Goal: Complete application form

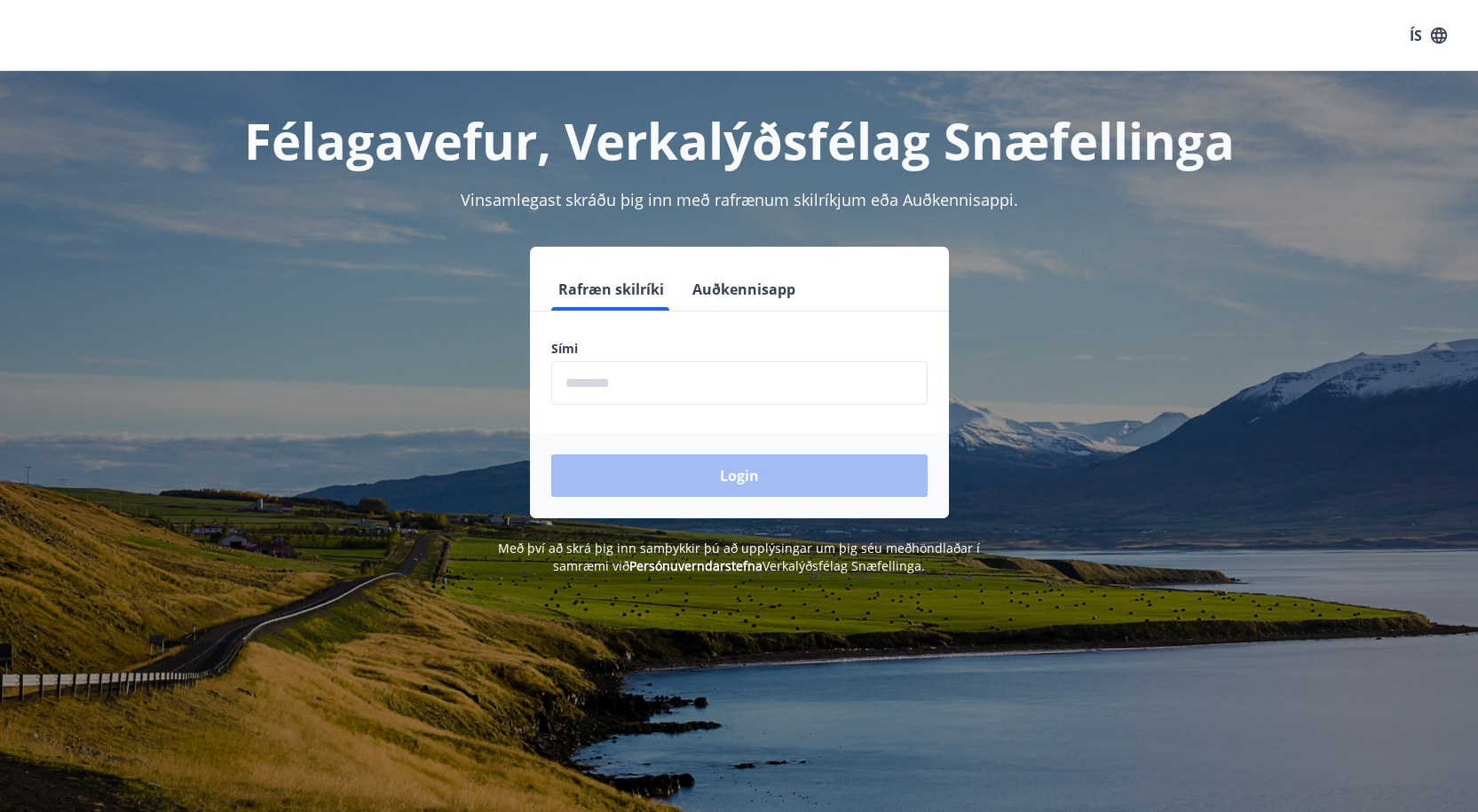
click at [678, 388] on input "phone" at bounding box center [739, 383] width 376 height 44
type input "********"
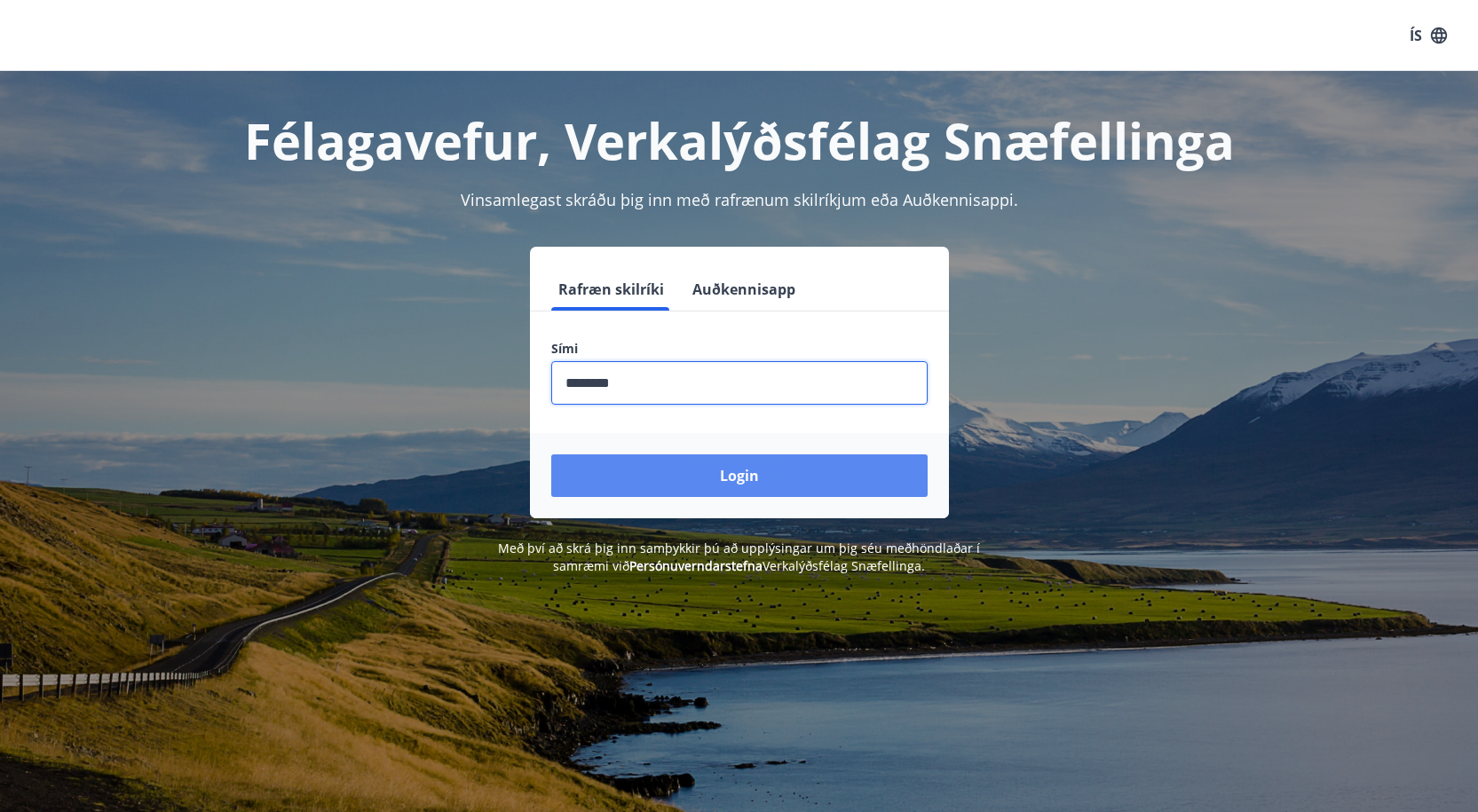
click at [665, 477] on button "Login" at bounding box center [739, 476] width 376 height 43
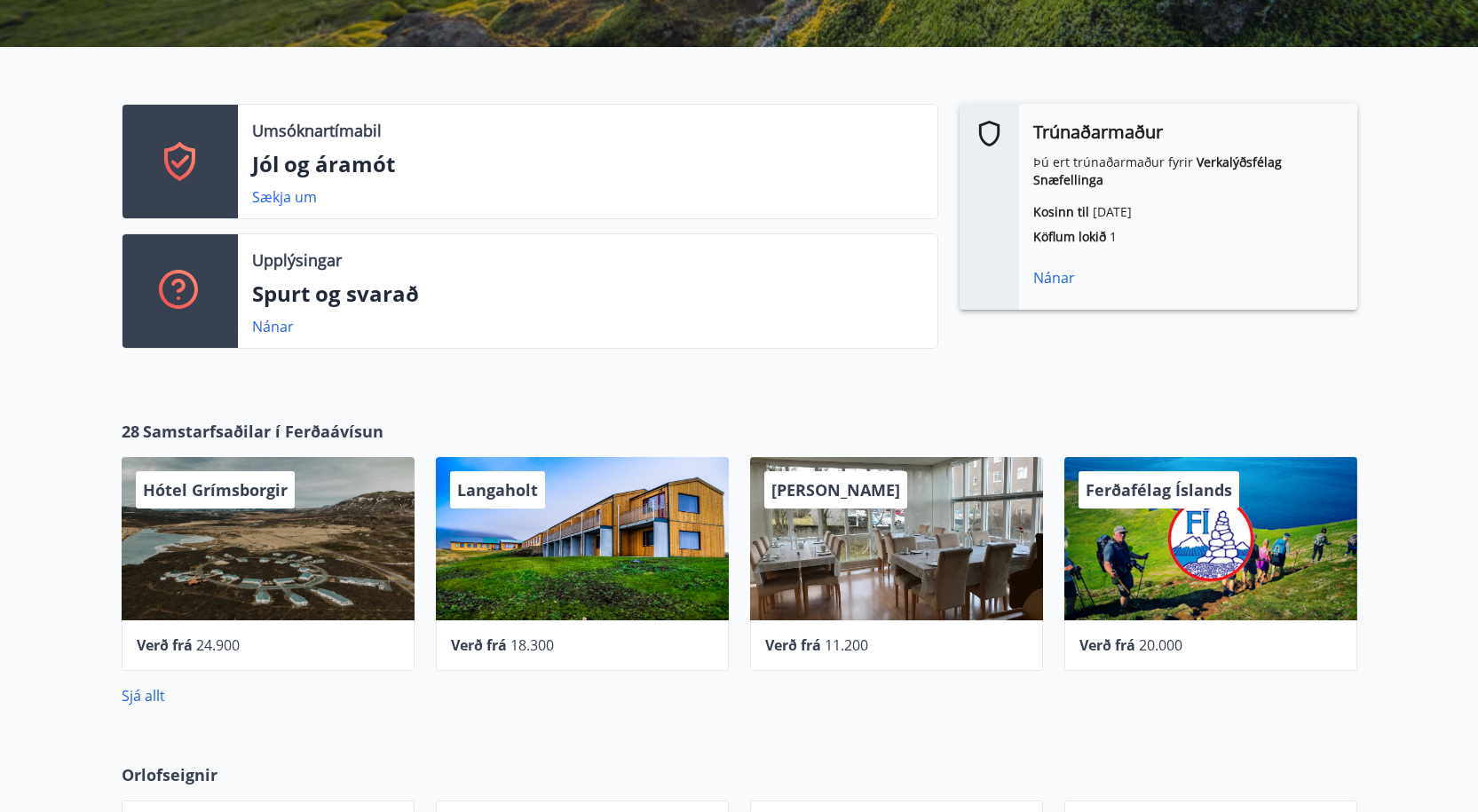
scroll to position [532, 0]
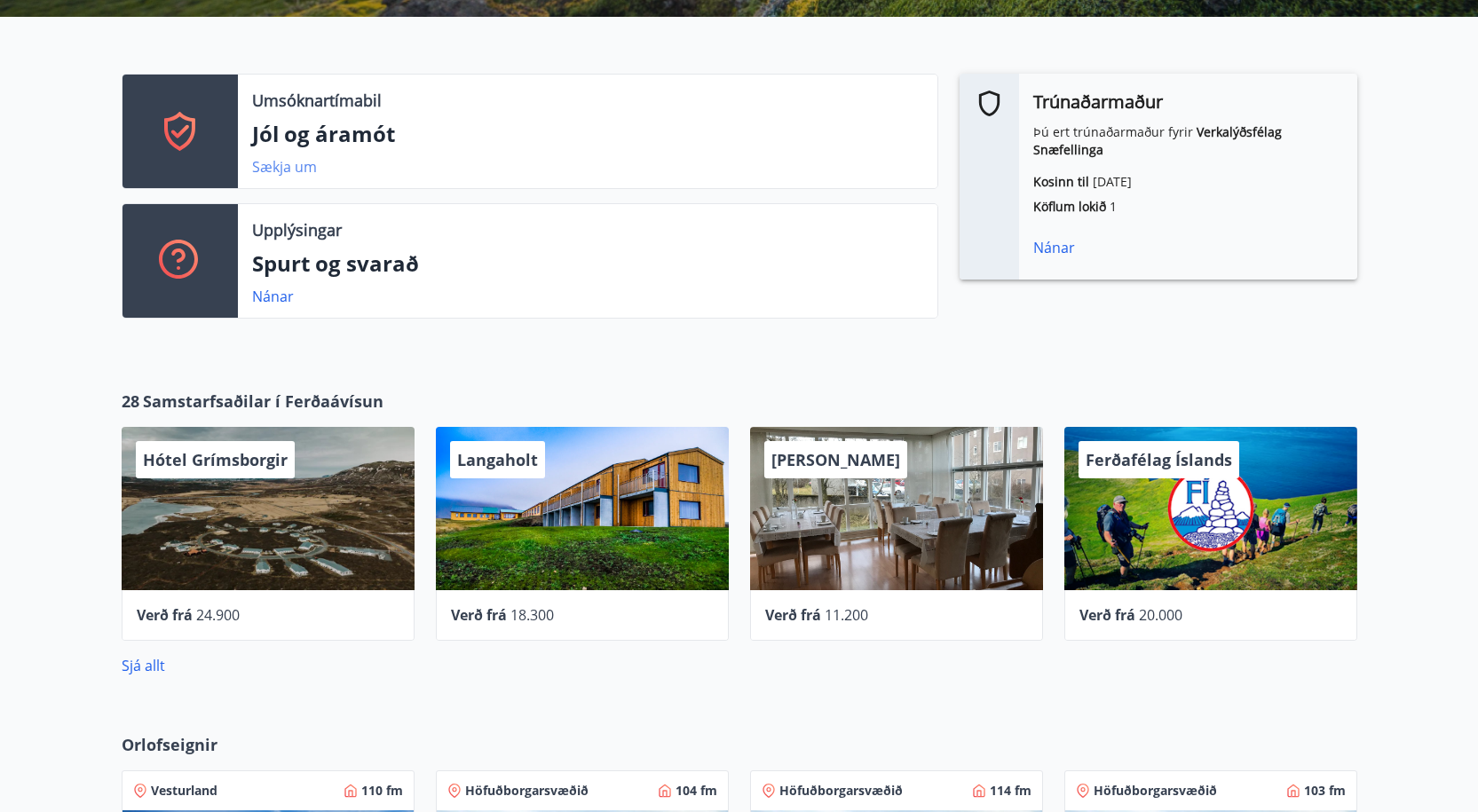
click at [284, 163] on link "Sækja um" at bounding box center [284, 167] width 64 height 20
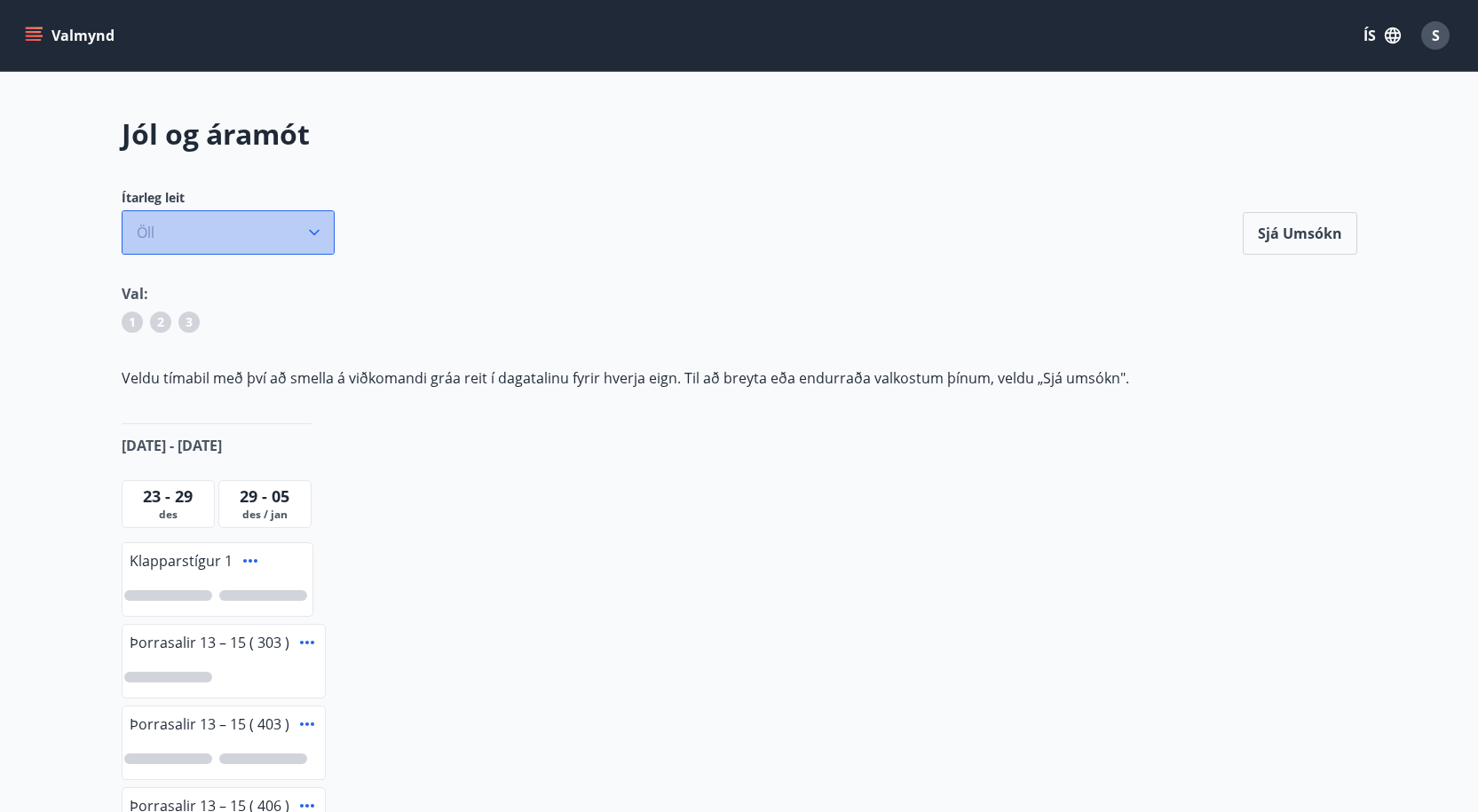
click at [293, 232] on button "Öll" at bounding box center [228, 232] width 213 height 45
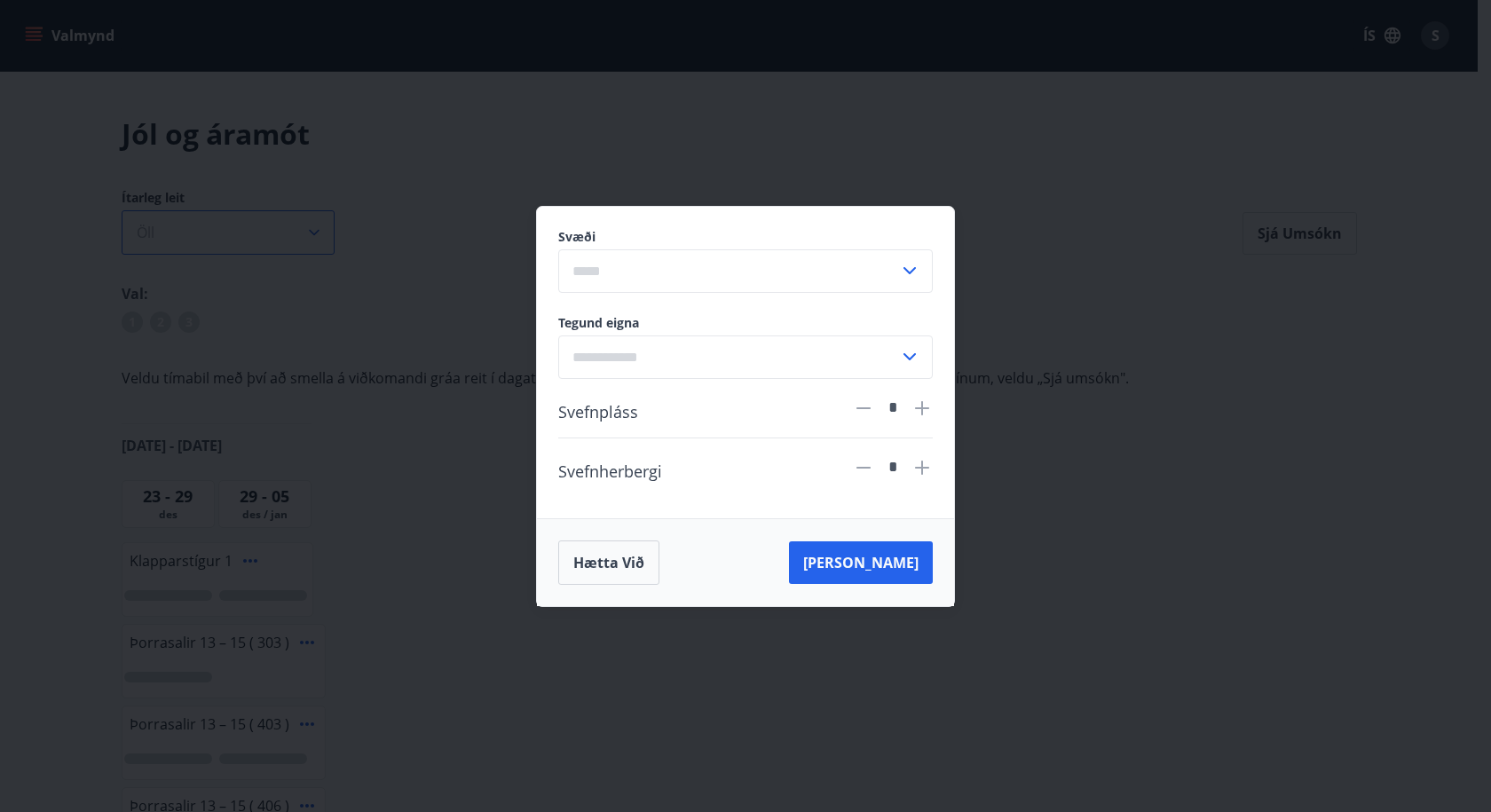
click at [293, 232] on div "Svæði ​ Tegund eigna ​ Svefnpláss * Svefnherbergi * Hætta við [PERSON_NAME]" at bounding box center [745, 406] width 1491 height 812
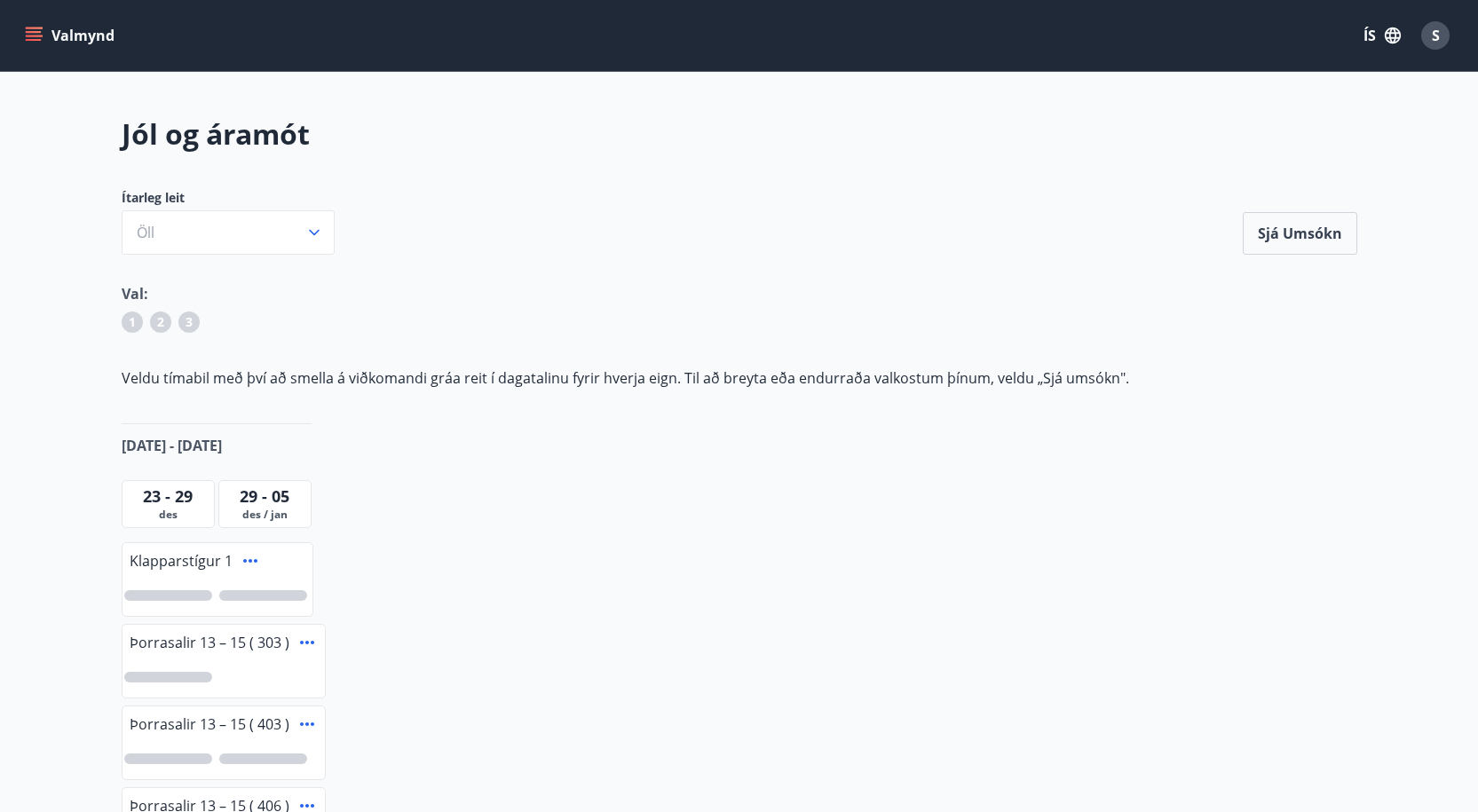
click at [43, 30] on button "Valmynd" at bounding box center [71, 36] width 100 height 32
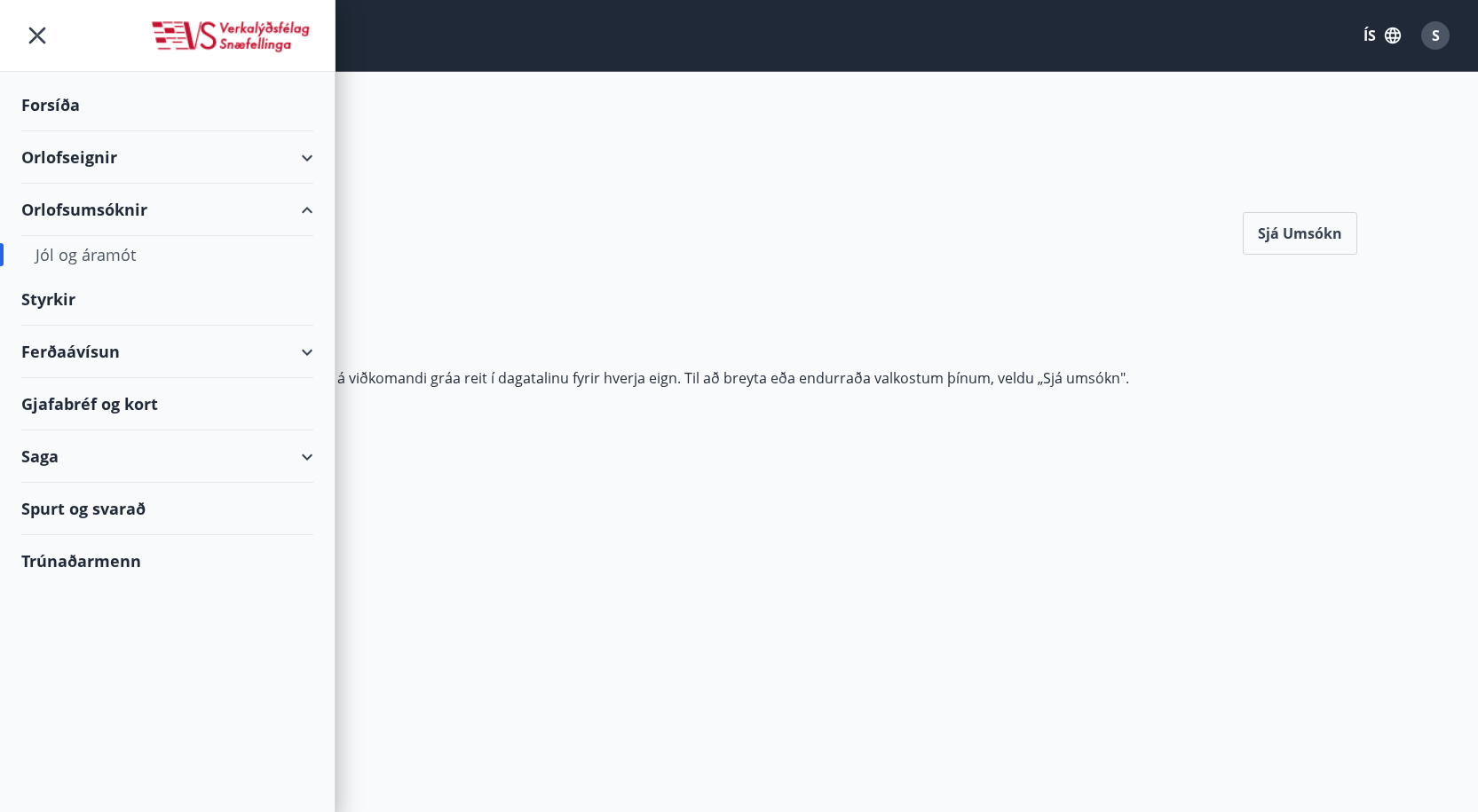
click at [86, 168] on div "Orlofseignir" at bounding box center [167, 157] width 292 height 52
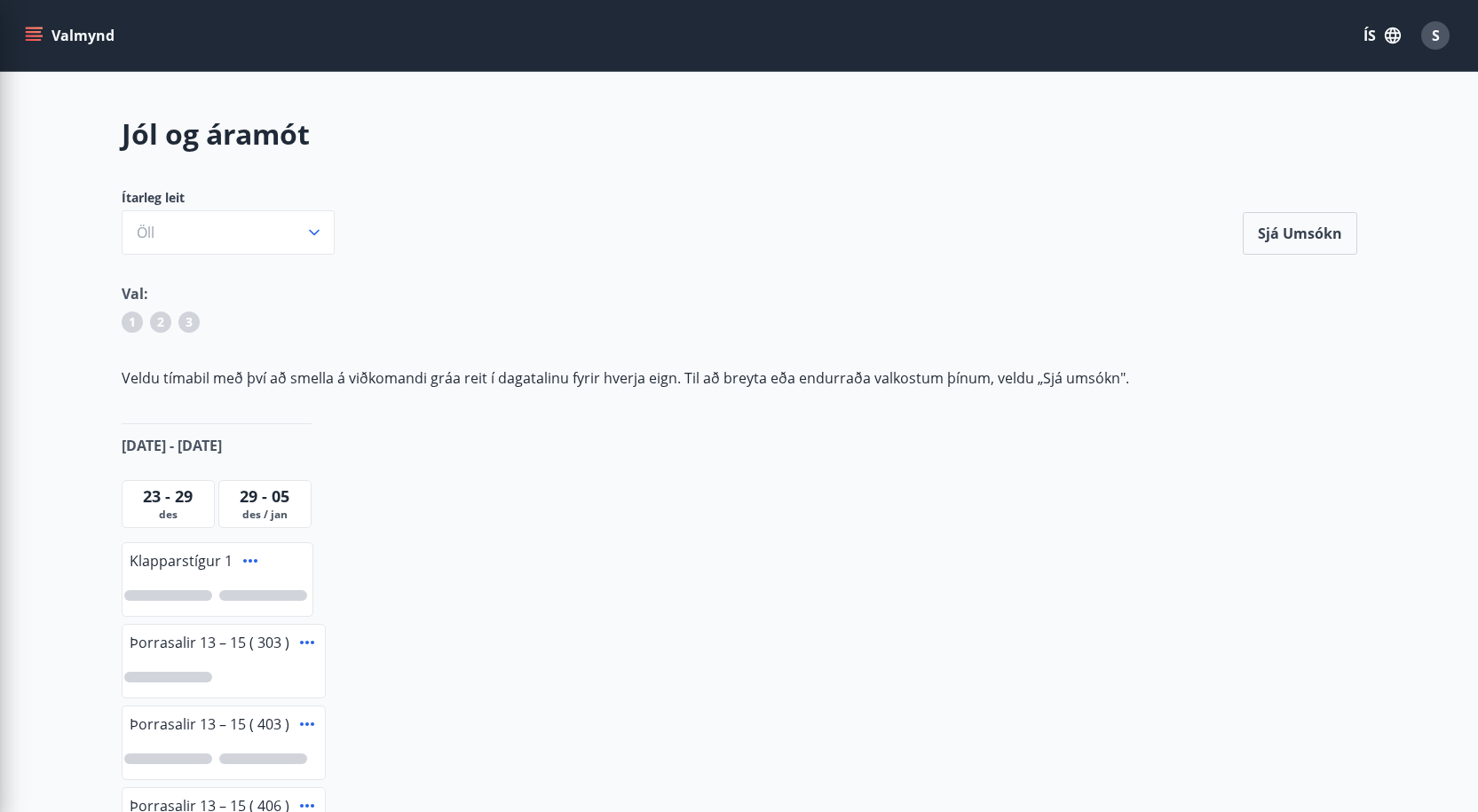
click at [688, 231] on div "Ítarleg leit [PERSON_NAME] umsókn" at bounding box center [739, 221] width 1236 height 65
click at [19, 32] on div "Valmynd ÍS S" at bounding box center [739, 35] width 1478 height 71
click at [32, 34] on icon "menu" at bounding box center [33, 35] width 18 height 18
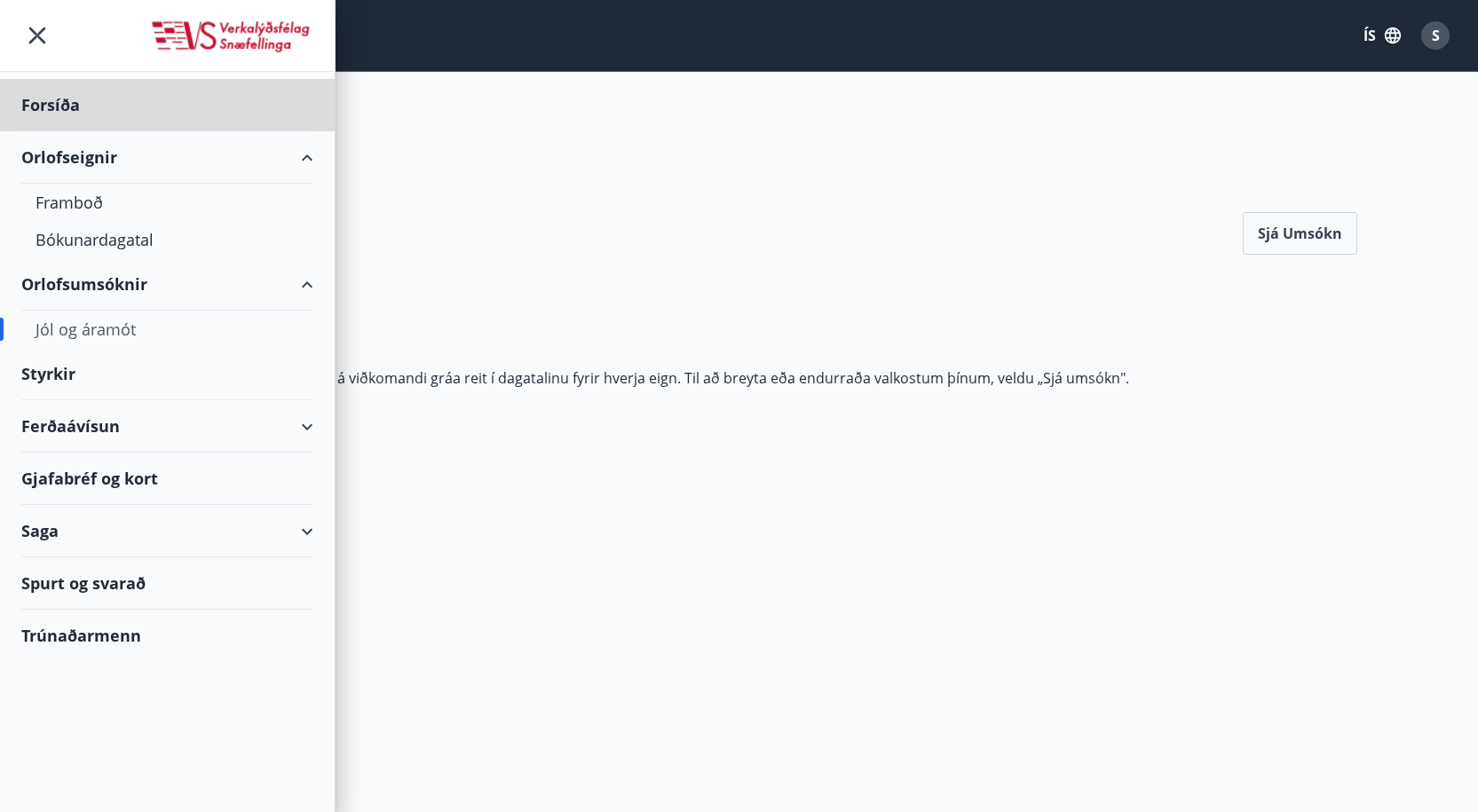
click at [56, 370] on div "Styrkir" at bounding box center [167, 373] width 292 height 52
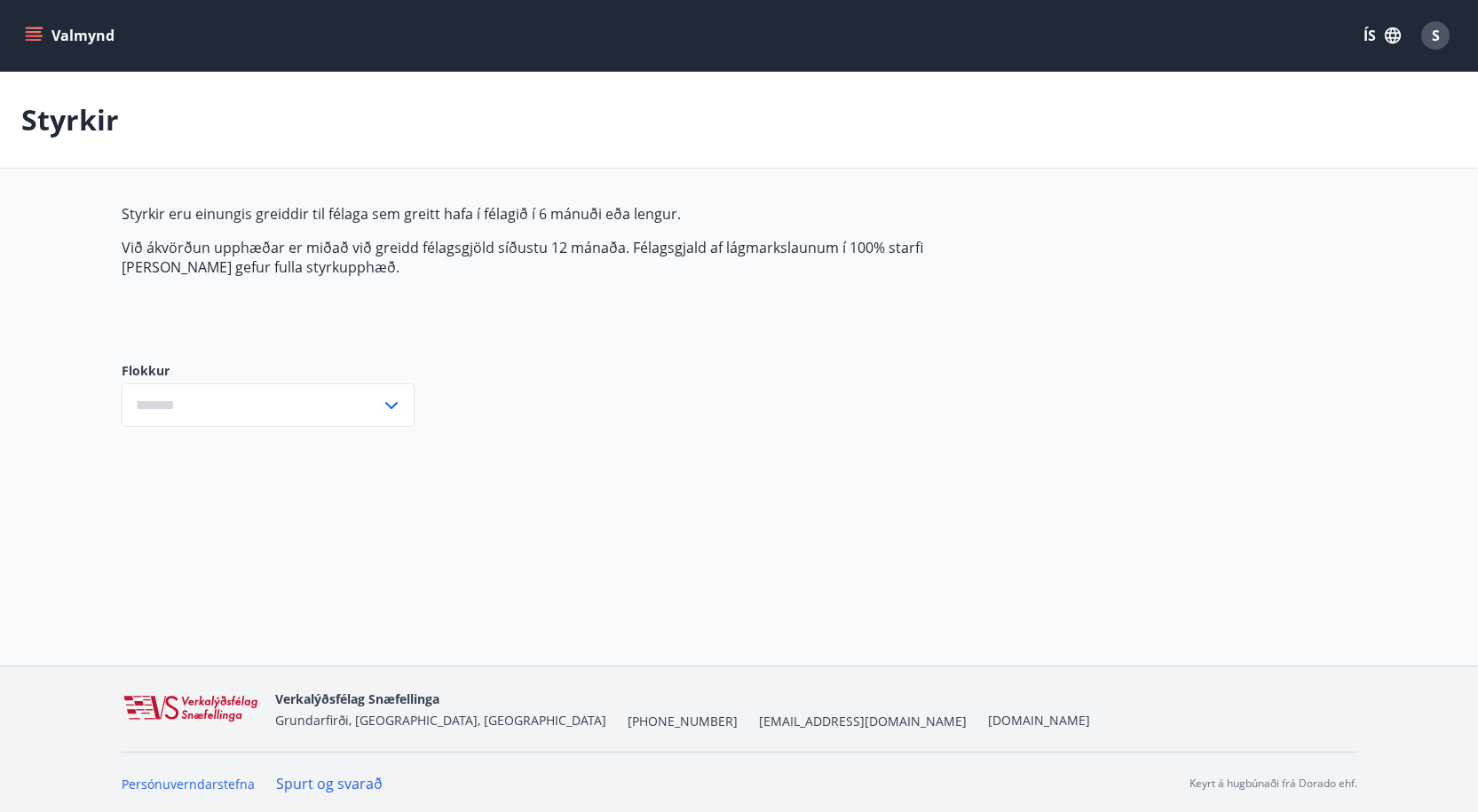
type input "***"
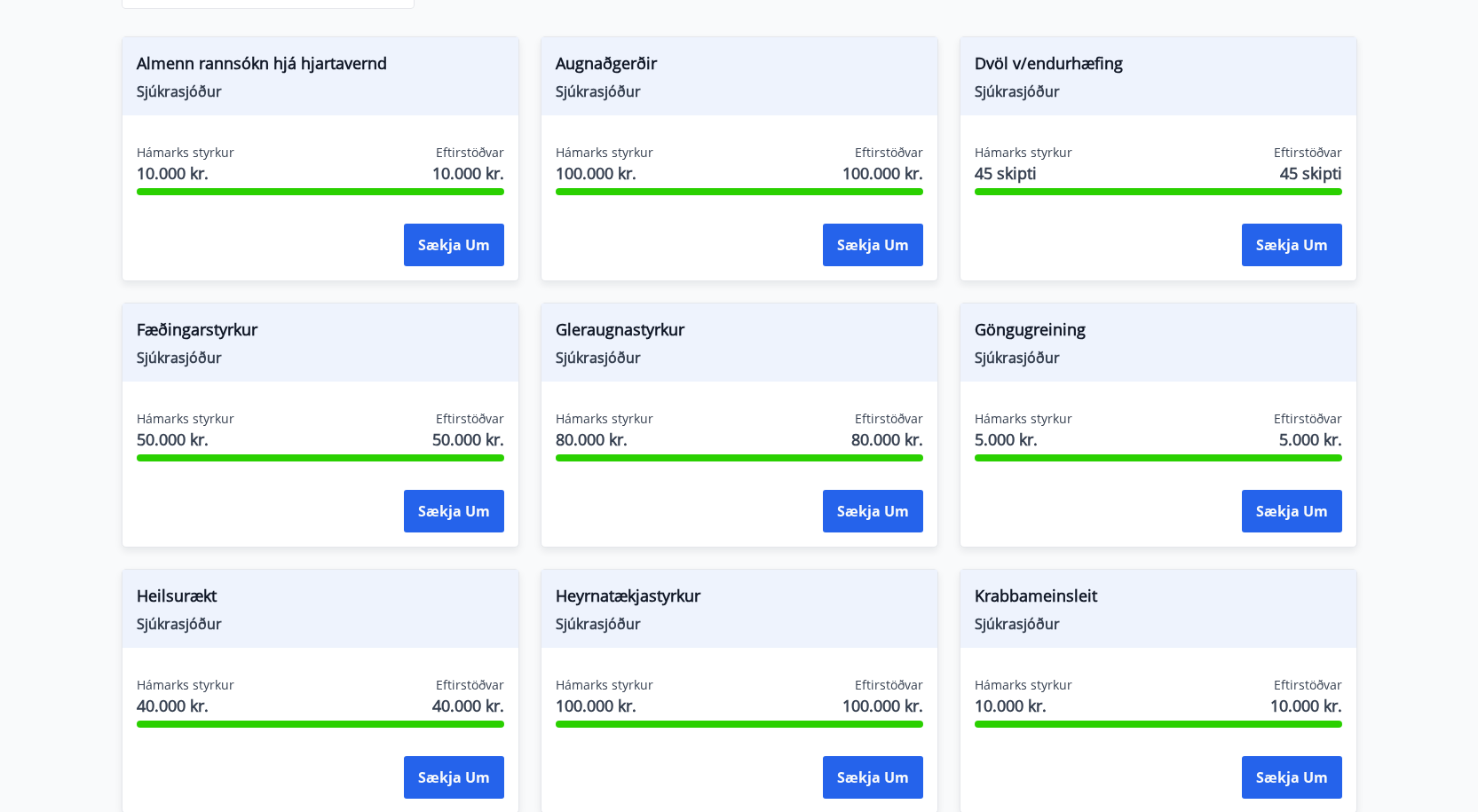
scroll to position [413, 0]
